Goal: Information Seeking & Learning: Learn about a topic

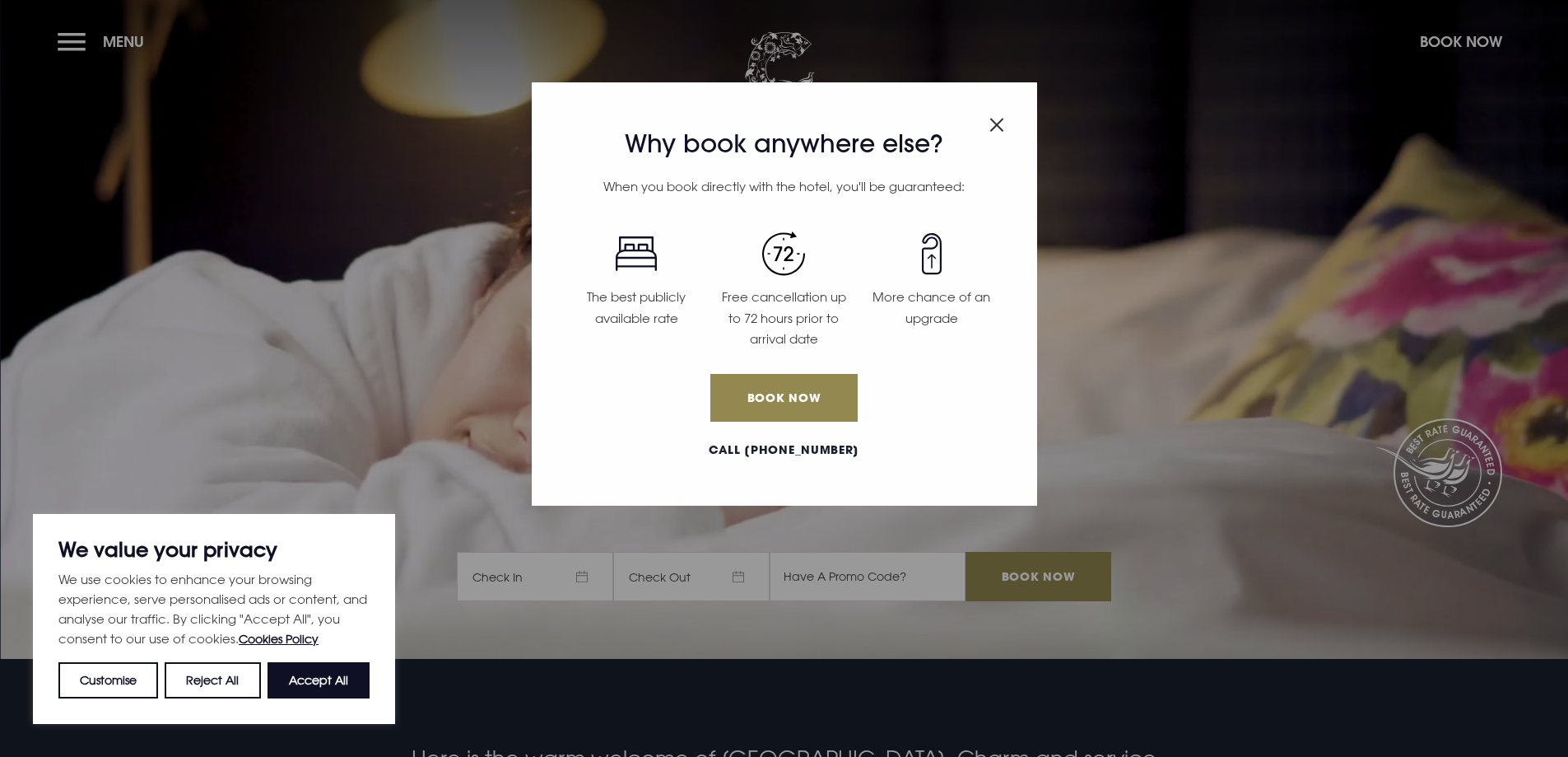
click at [1001, 123] on img "Close modal" at bounding box center [997, 124] width 15 height 14
click at [1001, 123] on section "A place apart Check In Check Out Mon Tue Wed Thur Fri Sat Sun Mon Tue Wed Thur …" at bounding box center [784, 329] width 1568 height 658
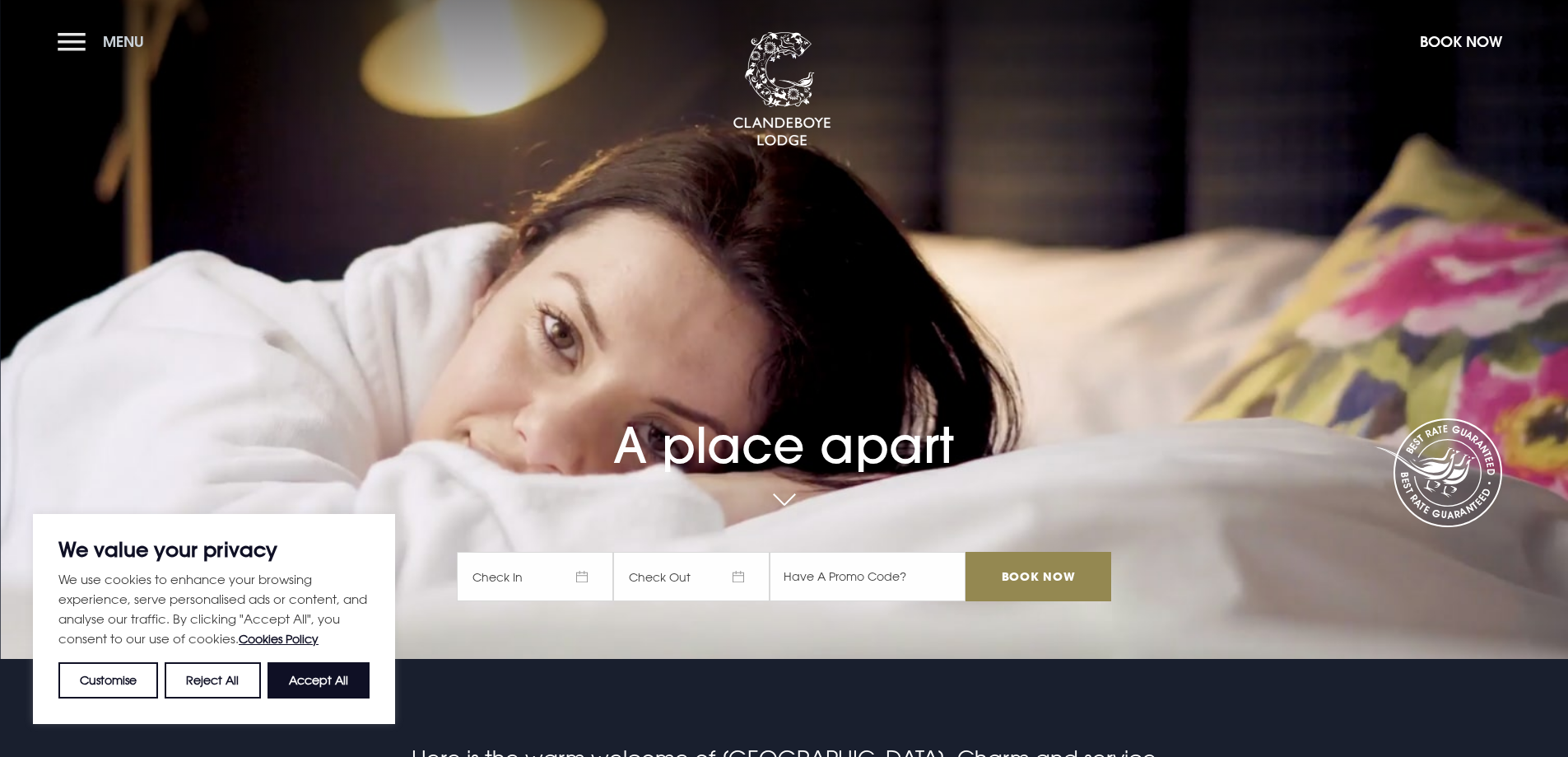
click at [86, 42] on button "Menu" at bounding box center [104, 42] width 94 height 35
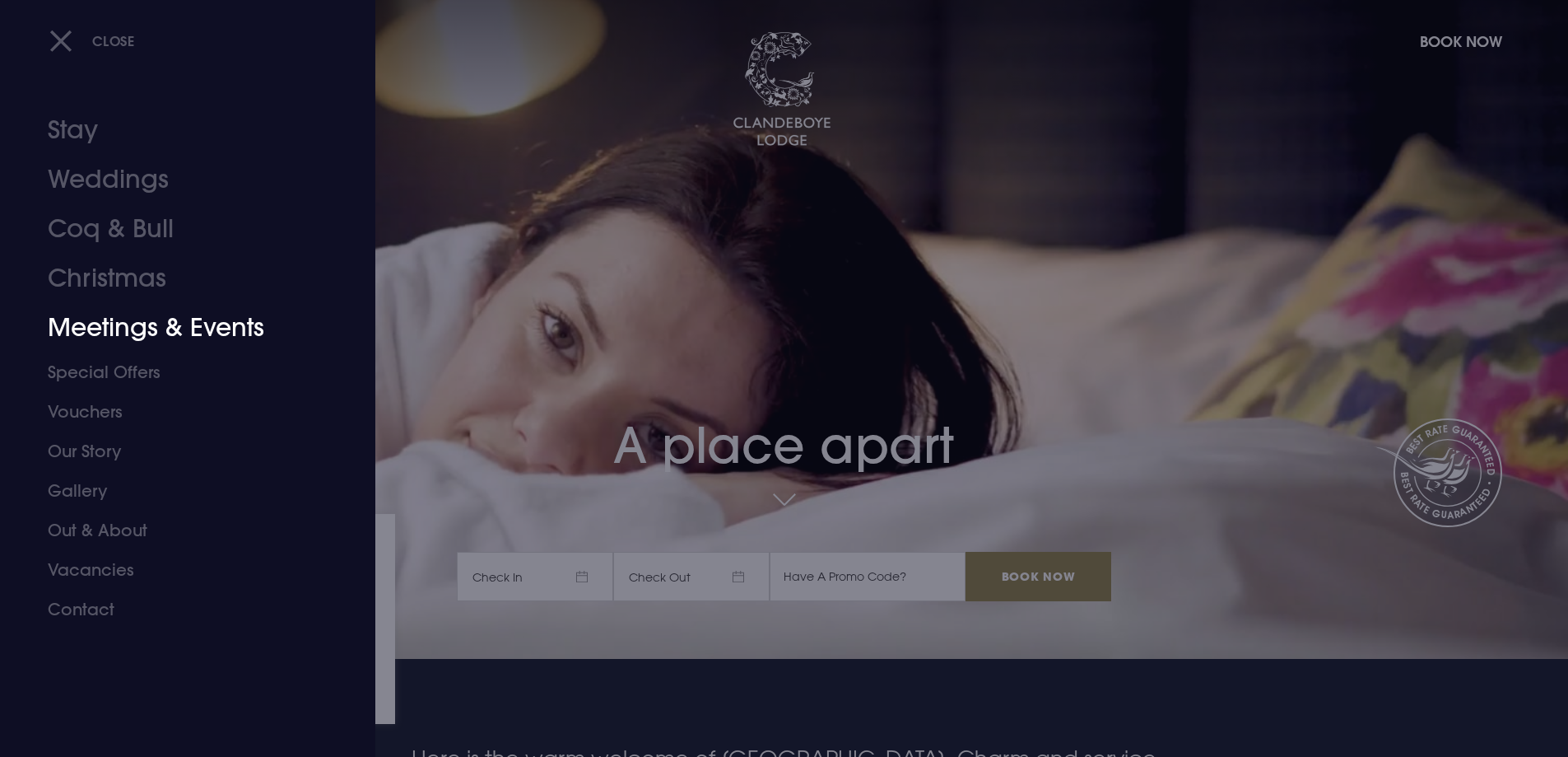
click at [166, 322] on link "Meetings & Events" at bounding box center [177, 328] width 260 height 49
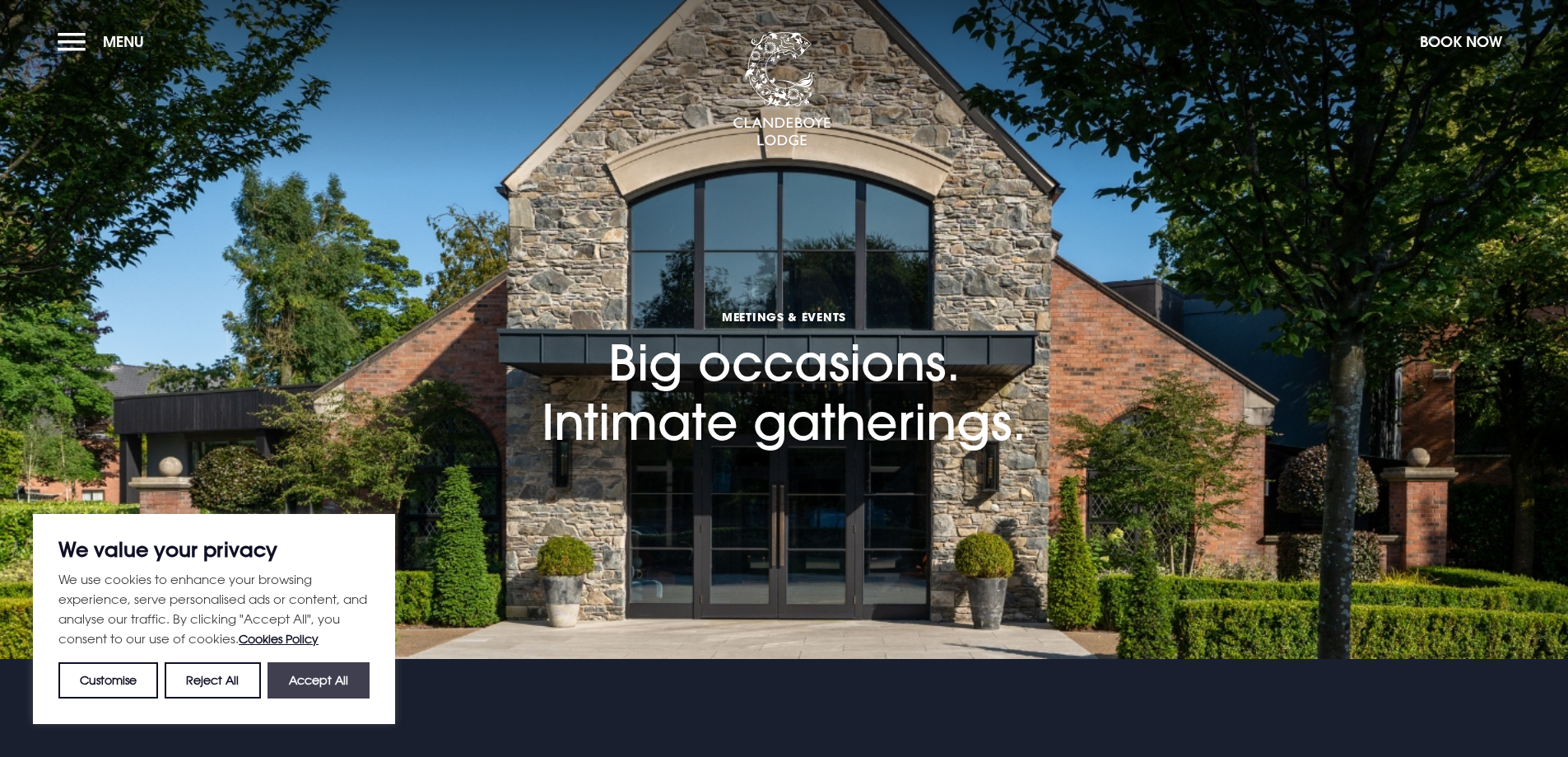
click at [307, 688] on button "Accept All" at bounding box center [318, 679] width 102 height 36
checkbox input "true"
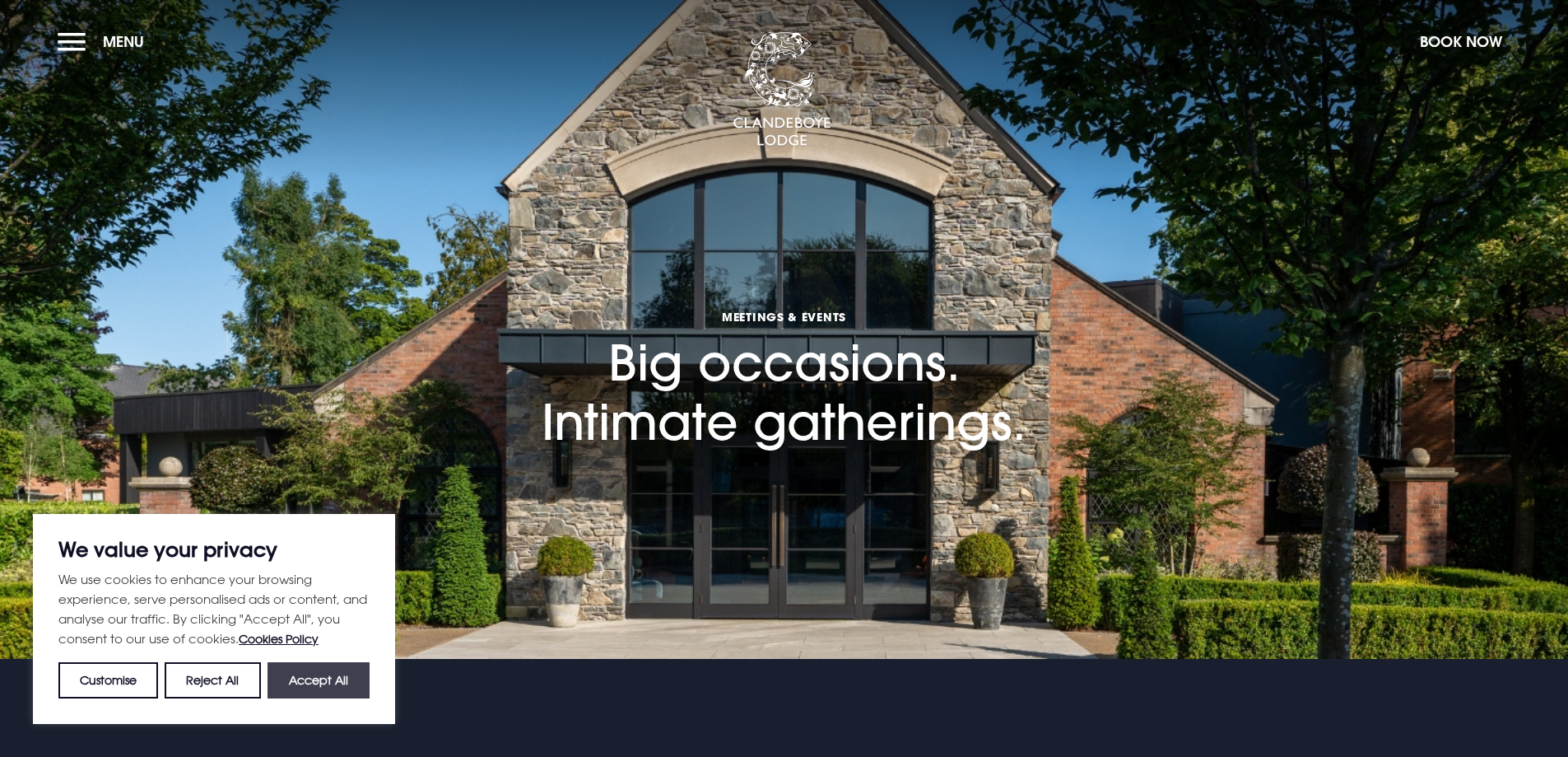
checkbox input "true"
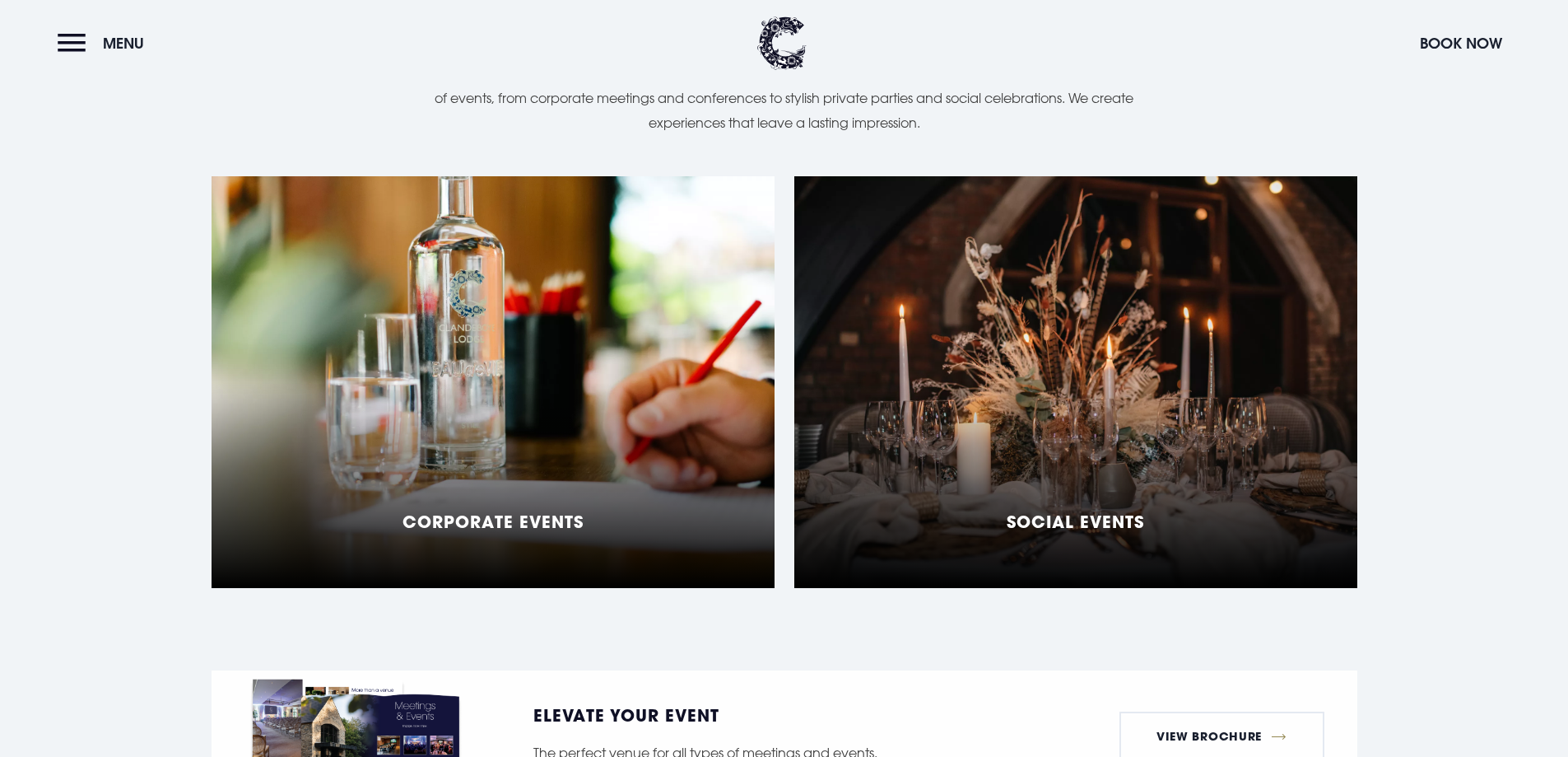
scroll to position [1318, 0]
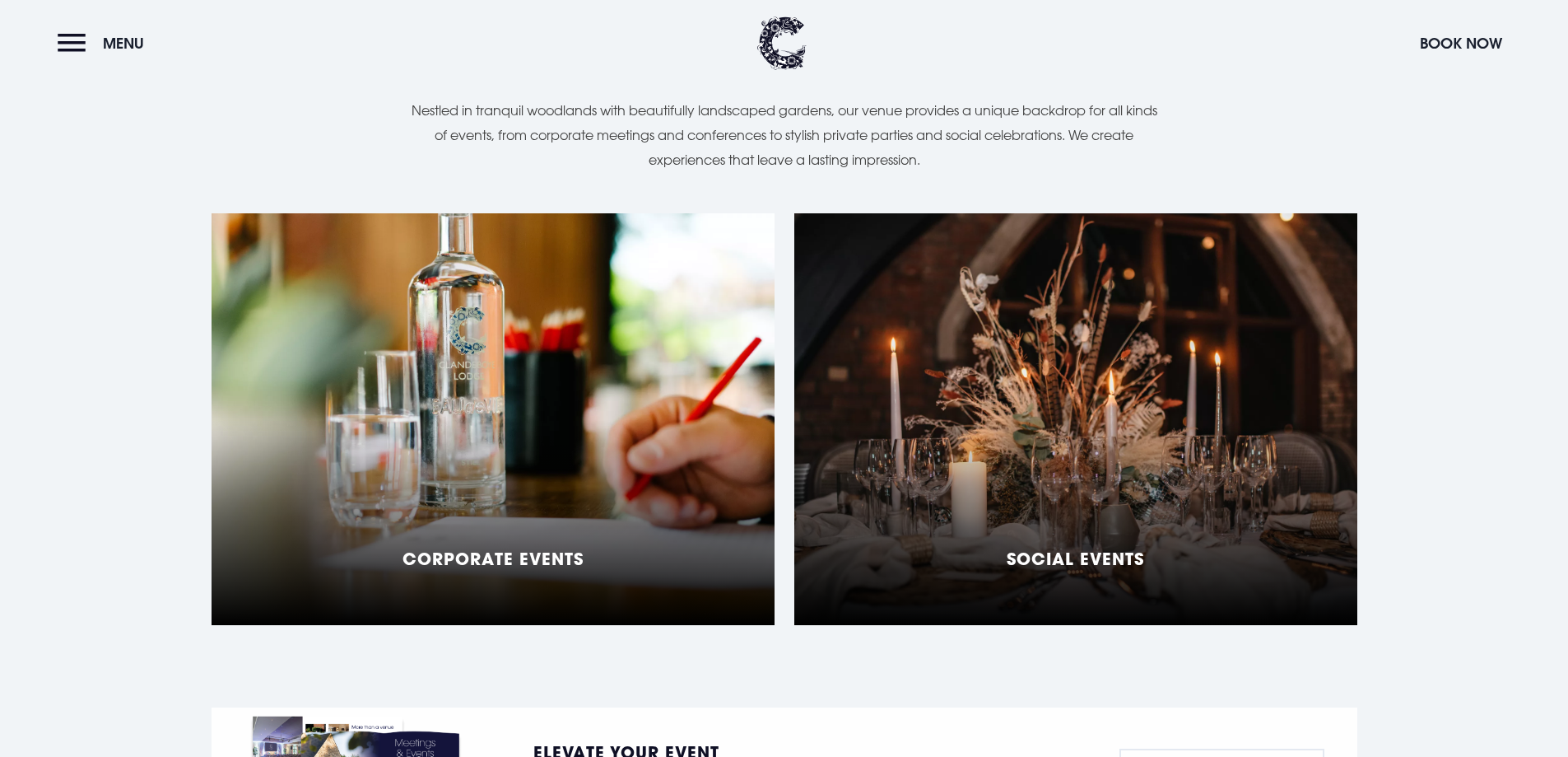
click at [992, 372] on div "Social Events" at bounding box center [1076, 419] width 563 height 412
